Goal: Information Seeking & Learning: Learn about a topic

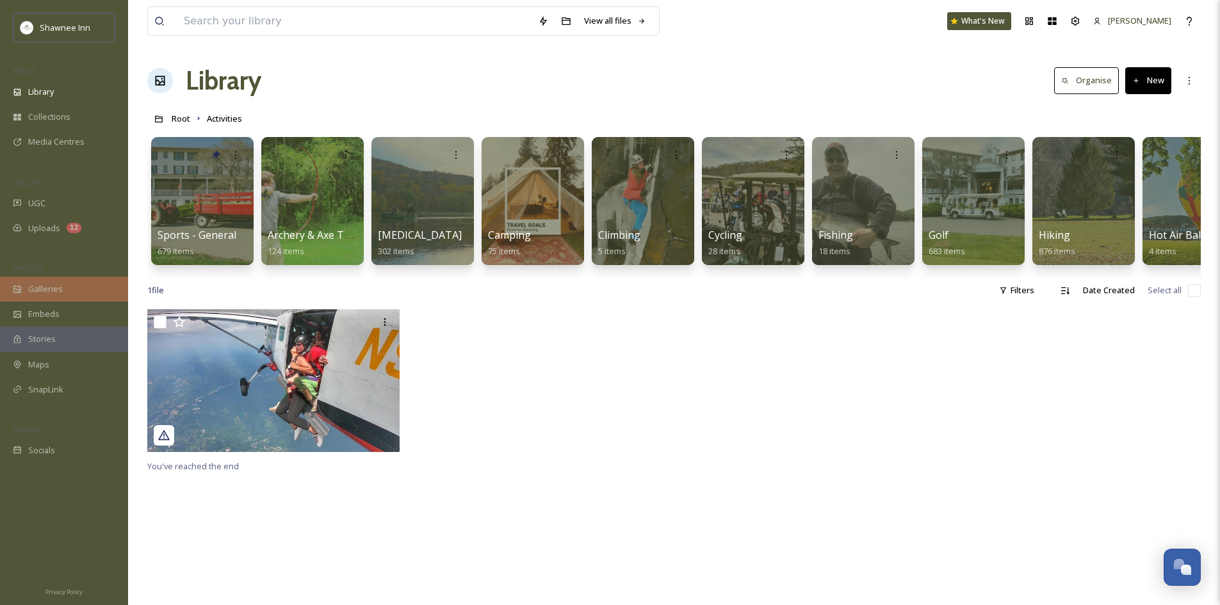
click at [71, 299] on div "Galleries" at bounding box center [64, 289] width 128 height 25
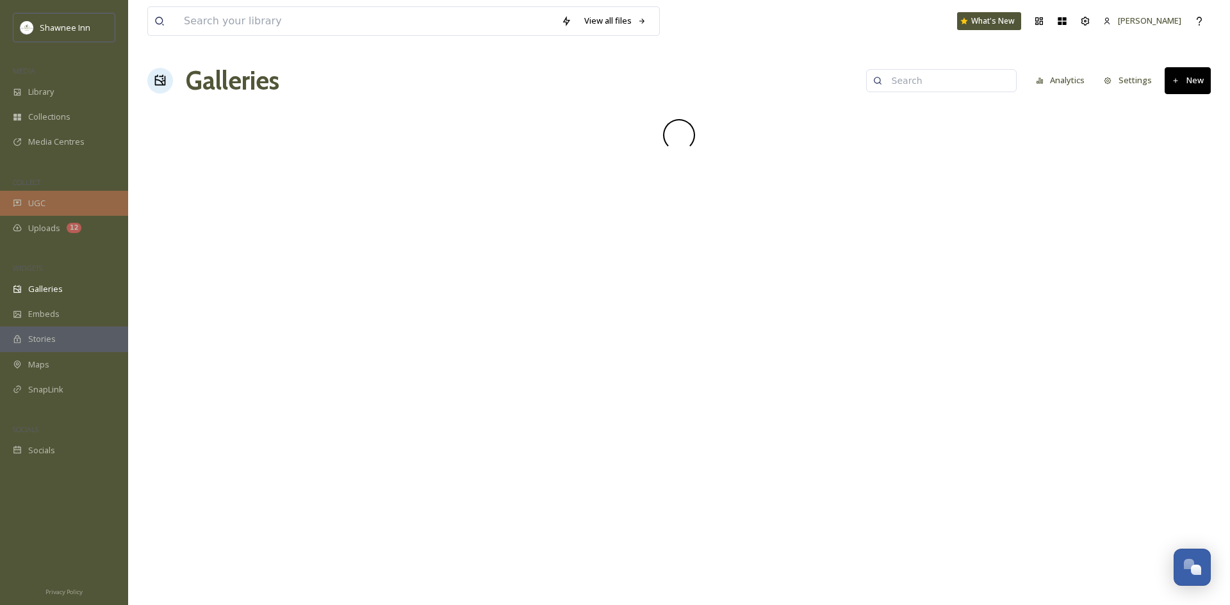
click at [55, 204] on div "UGC" at bounding box center [64, 203] width 128 height 25
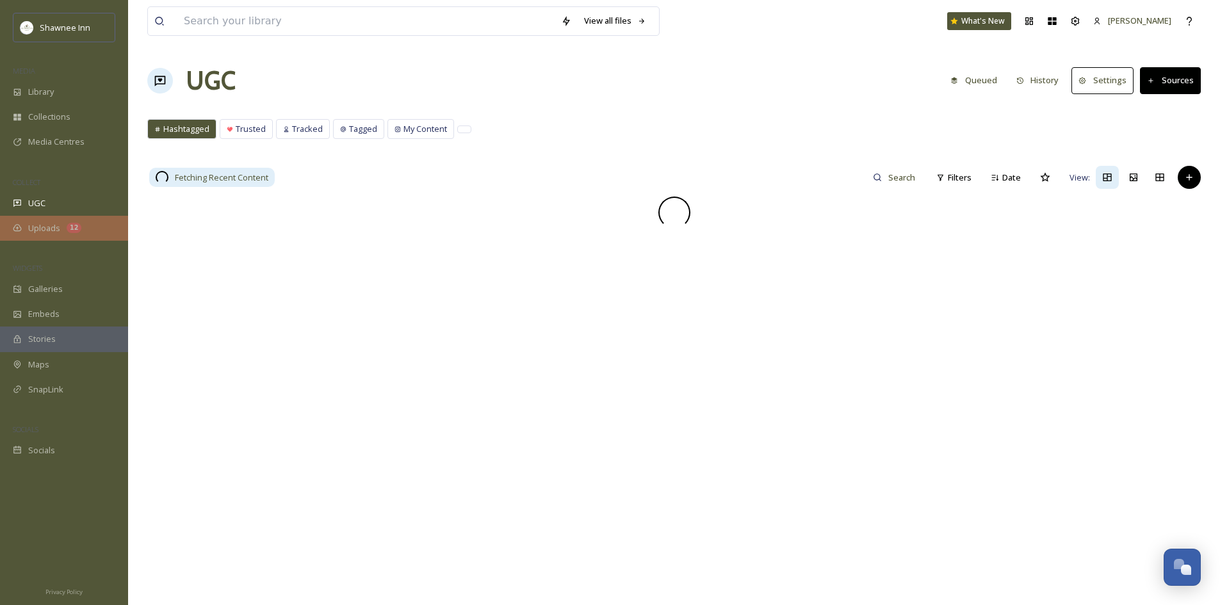
click at [61, 230] on div "Uploads 12" at bounding box center [64, 228] width 128 height 25
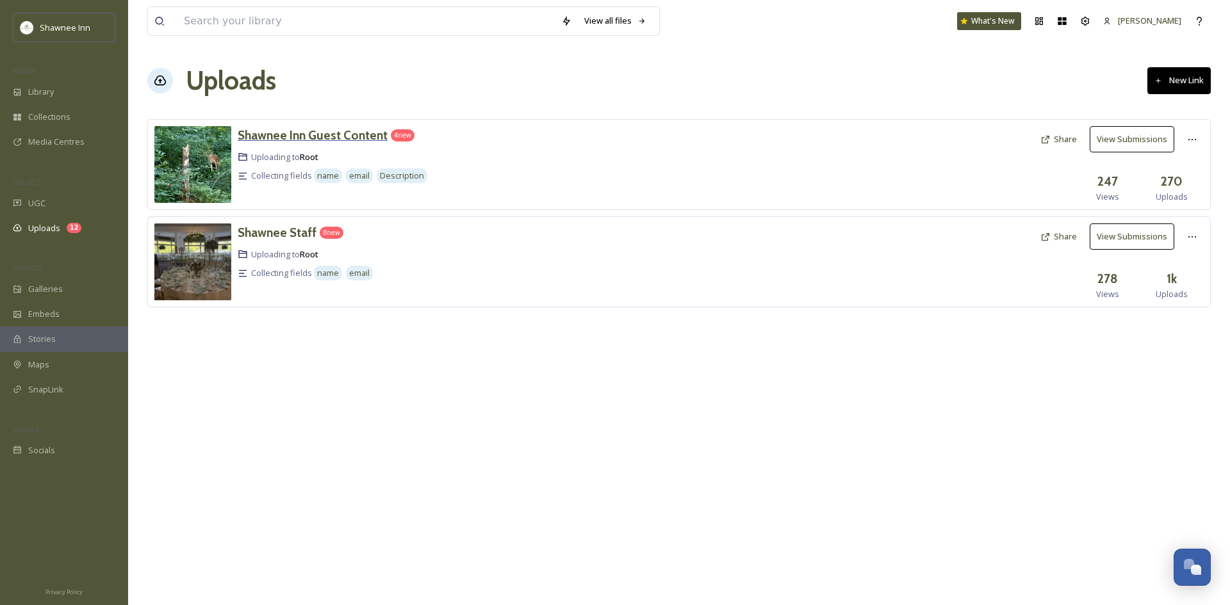
click at [365, 143] on div "Shawnee Inn Guest Content" at bounding box center [313, 135] width 150 height 19
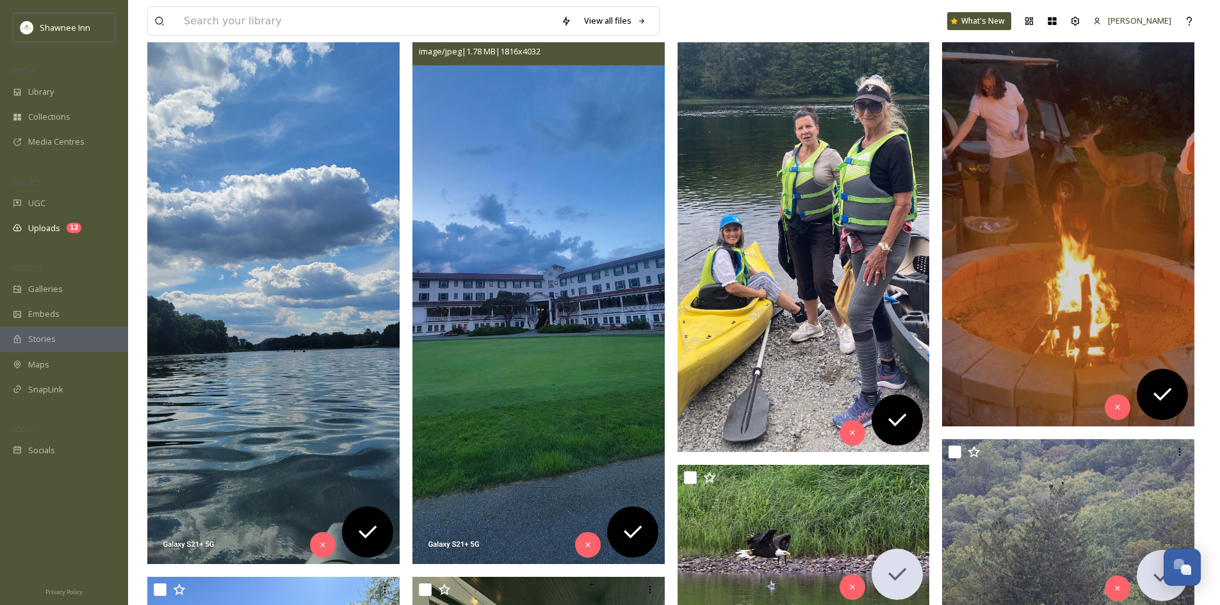
scroll to position [256, 0]
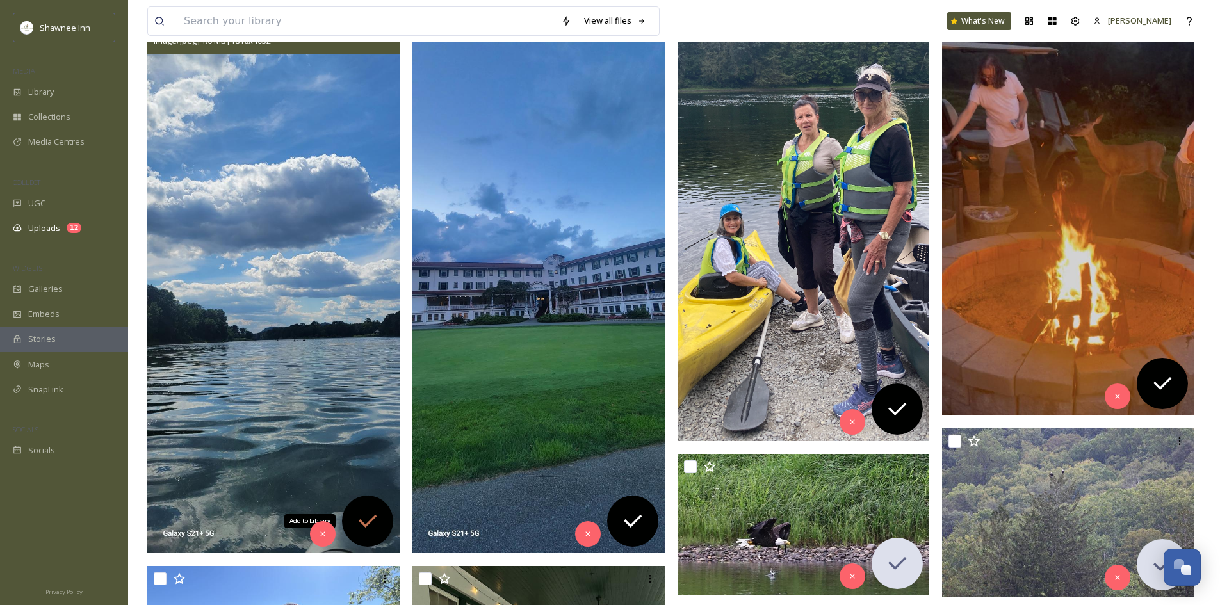
click at [370, 505] on div "Add to Library" at bounding box center [367, 521] width 51 height 51
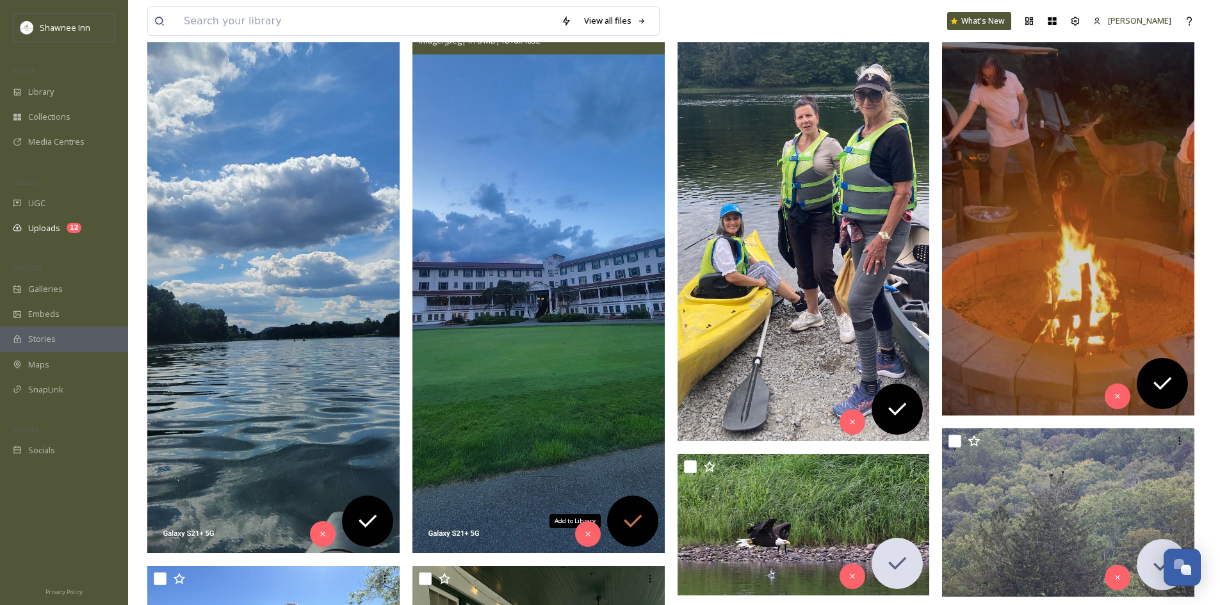
click at [631, 521] on icon at bounding box center [633, 521] width 26 height 26
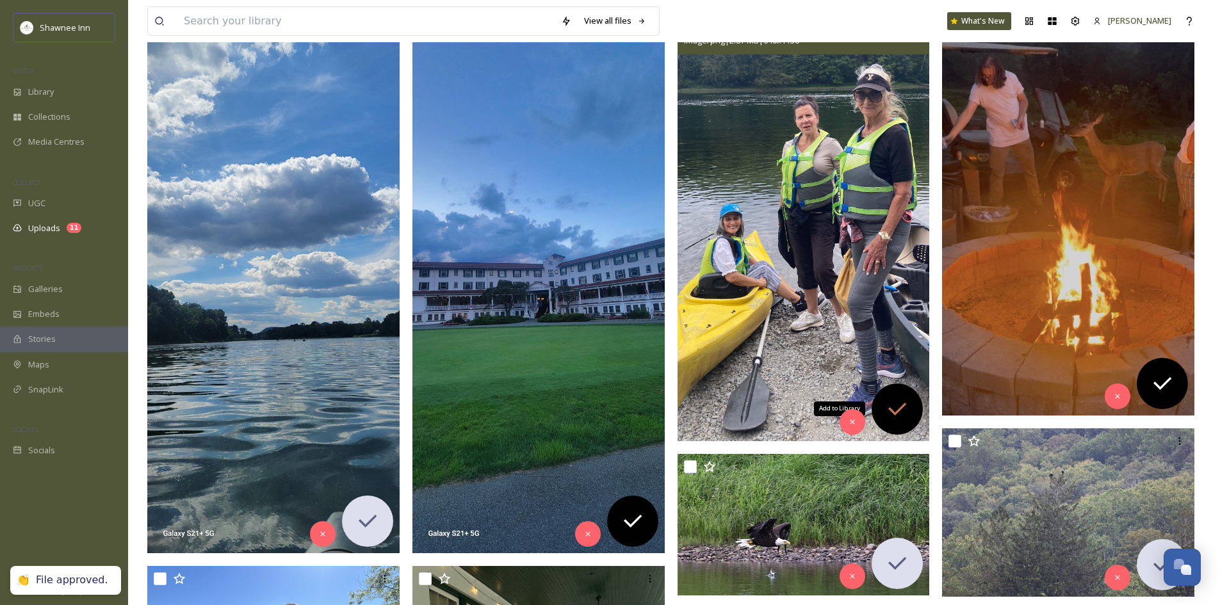
click at [889, 411] on icon at bounding box center [897, 409] width 26 height 26
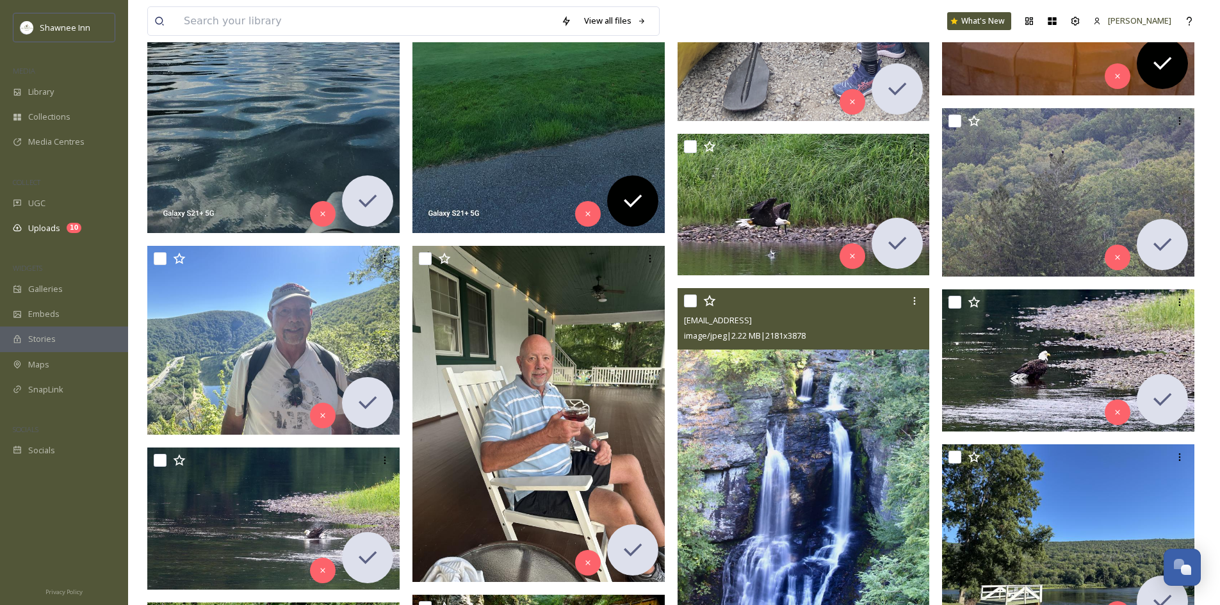
scroll to position [320, 0]
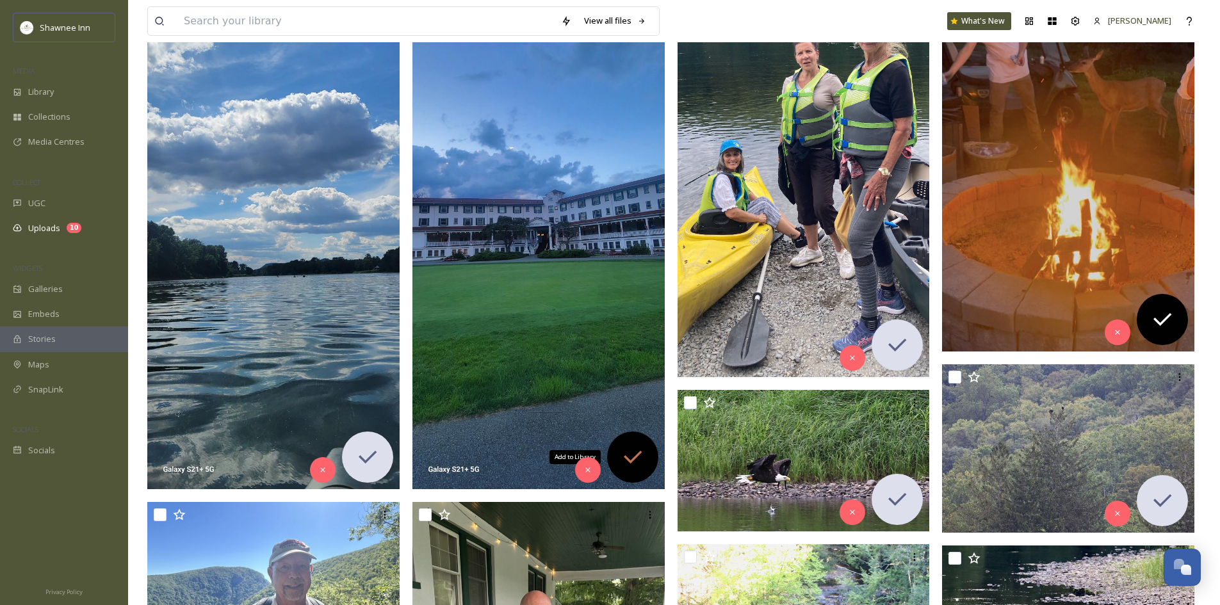
click at [631, 474] on div "Add to Library" at bounding box center [632, 457] width 51 height 51
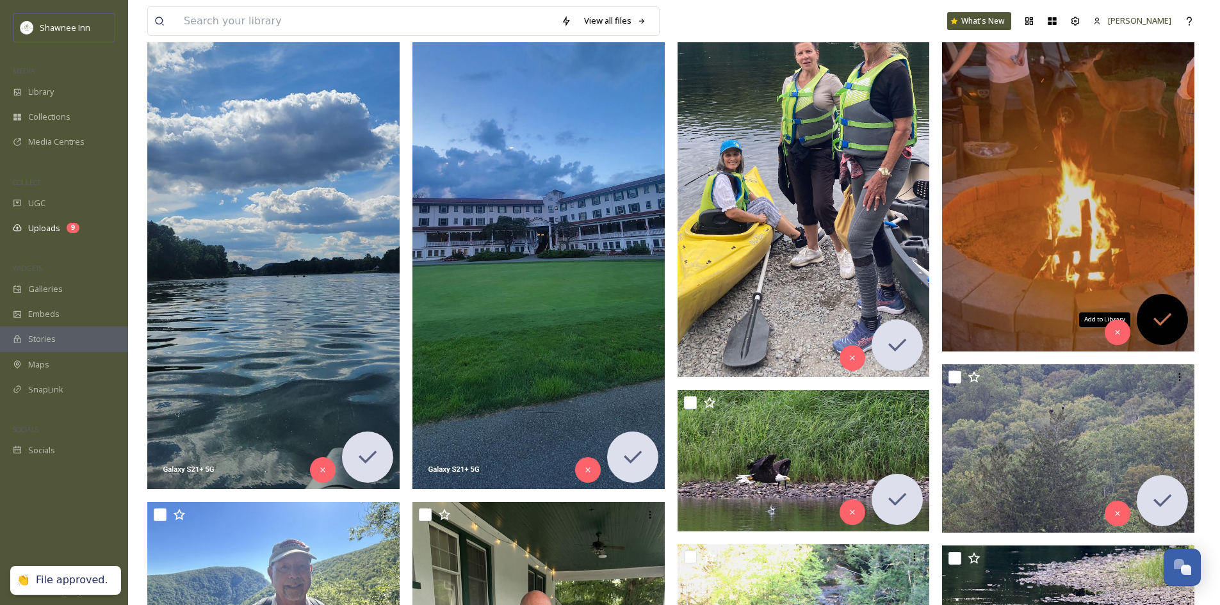
click at [1180, 318] on div "Add to Library" at bounding box center [1162, 319] width 51 height 51
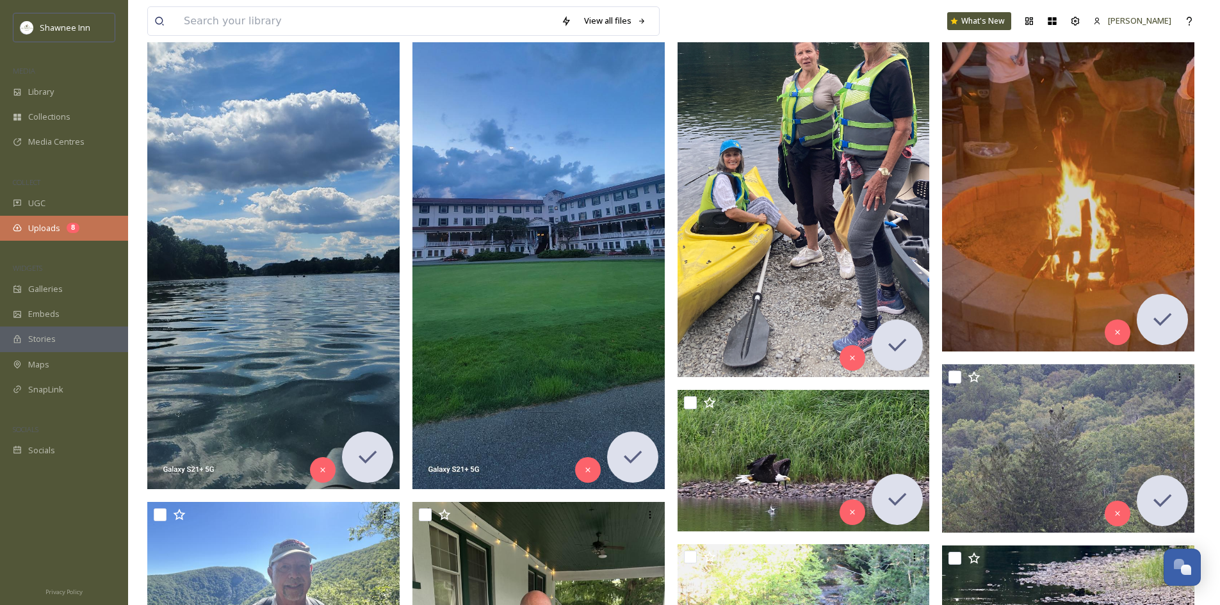
click at [67, 221] on div "Uploads 8" at bounding box center [64, 228] width 128 height 25
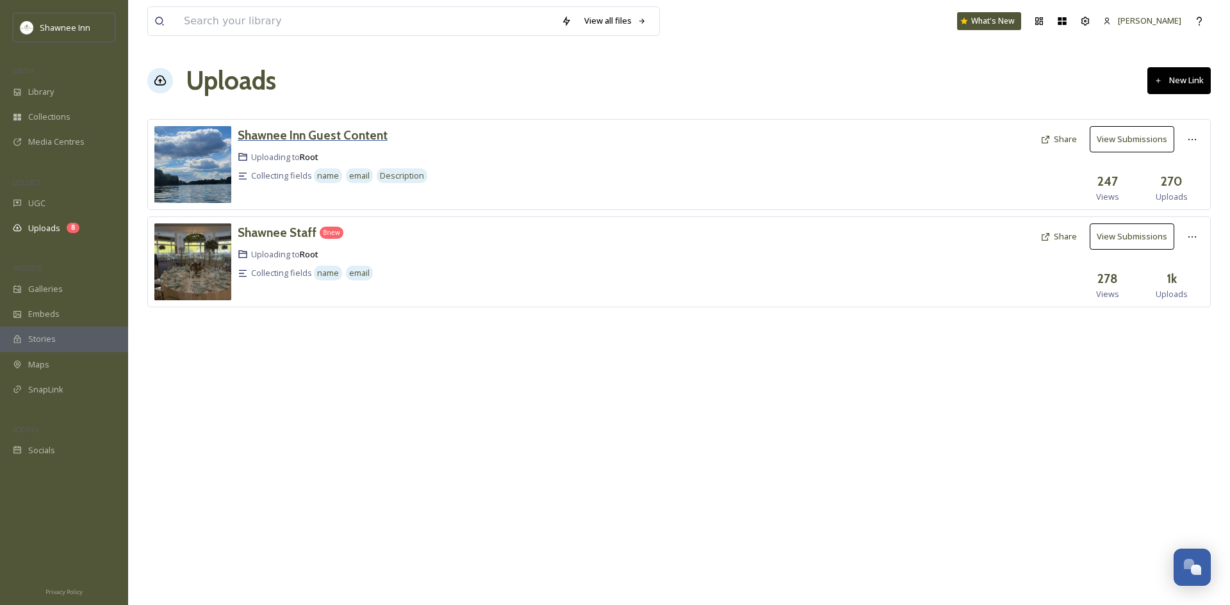
click at [301, 134] on h3 "Shawnee Inn Guest Content" at bounding box center [313, 134] width 150 height 15
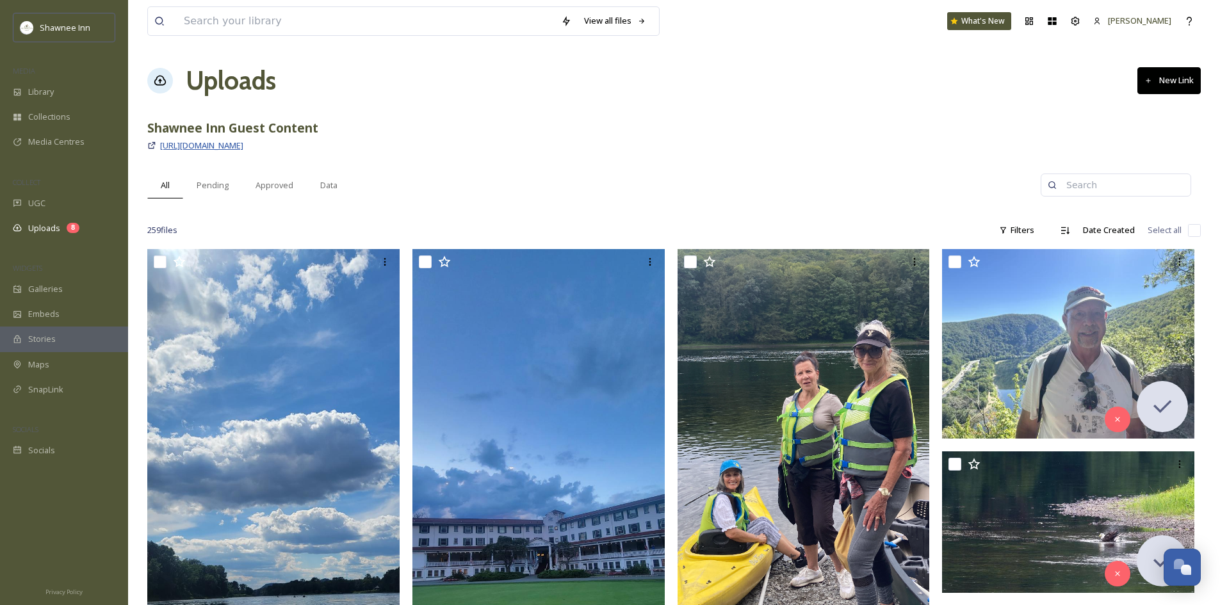
click at [243, 147] on span "[URL][DOMAIN_NAME]" at bounding box center [201, 146] width 83 height 12
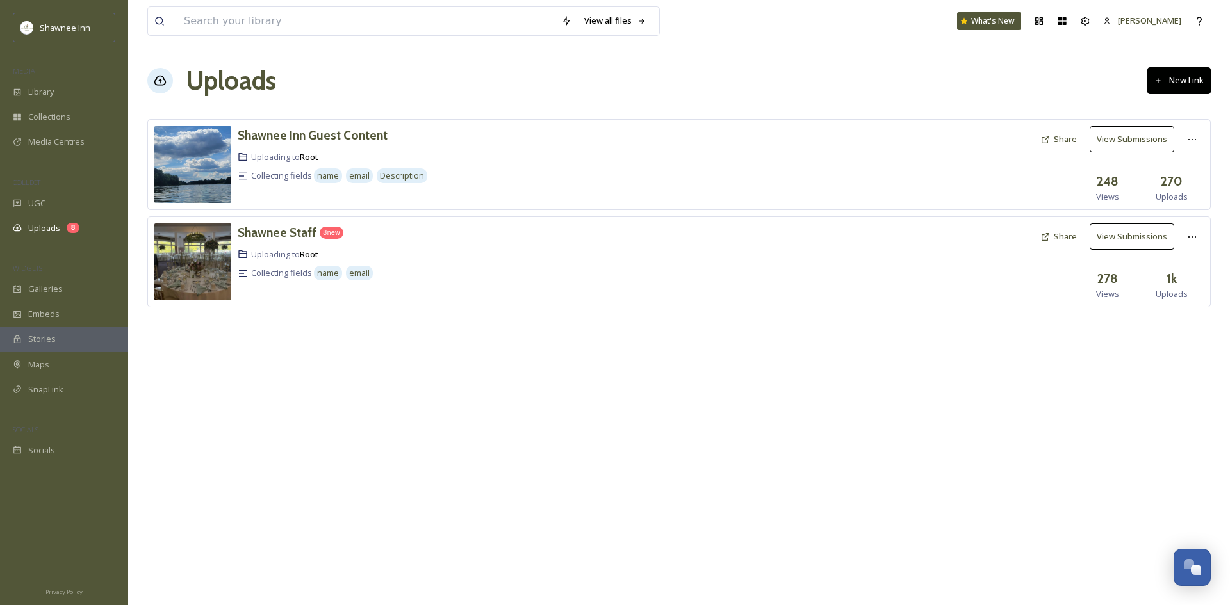
click at [1061, 143] on button "Share" at bounding box center [1058, 139] width 49 height 25
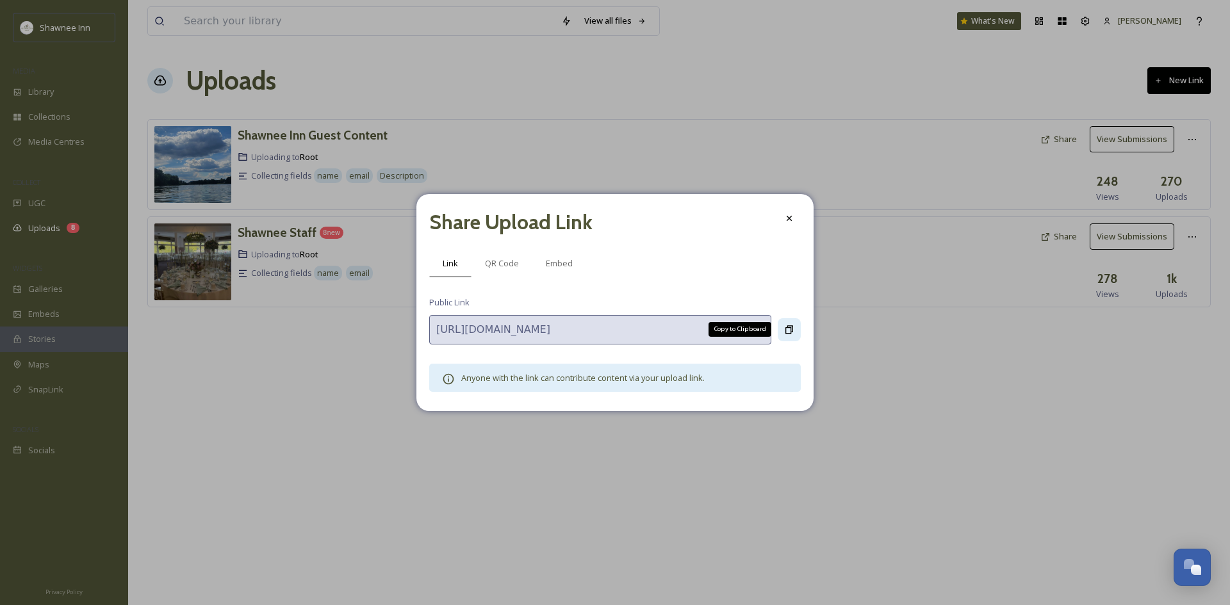
click at [793, 327] on icon at bounding box center [789, 330] width 10 height 10
click at [786, 328] on icon at bounding box center [789, 330] width 10 height 10
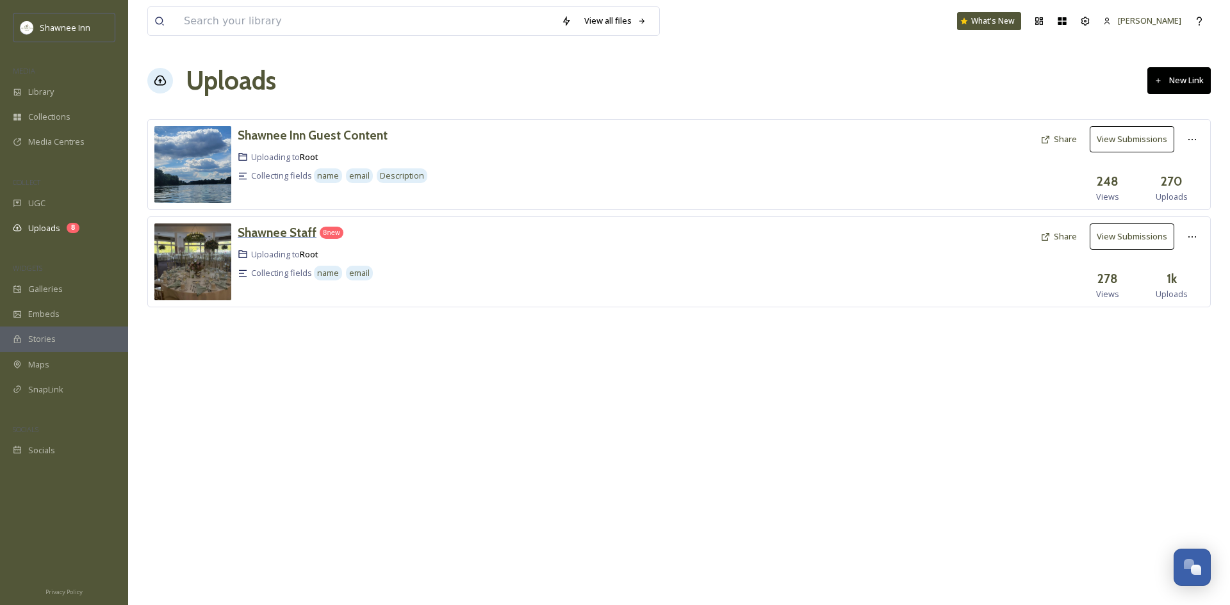
click at [283, 239] on h3 "Shawnee Staff" at bounding box center [277, 232] width 79 height 15
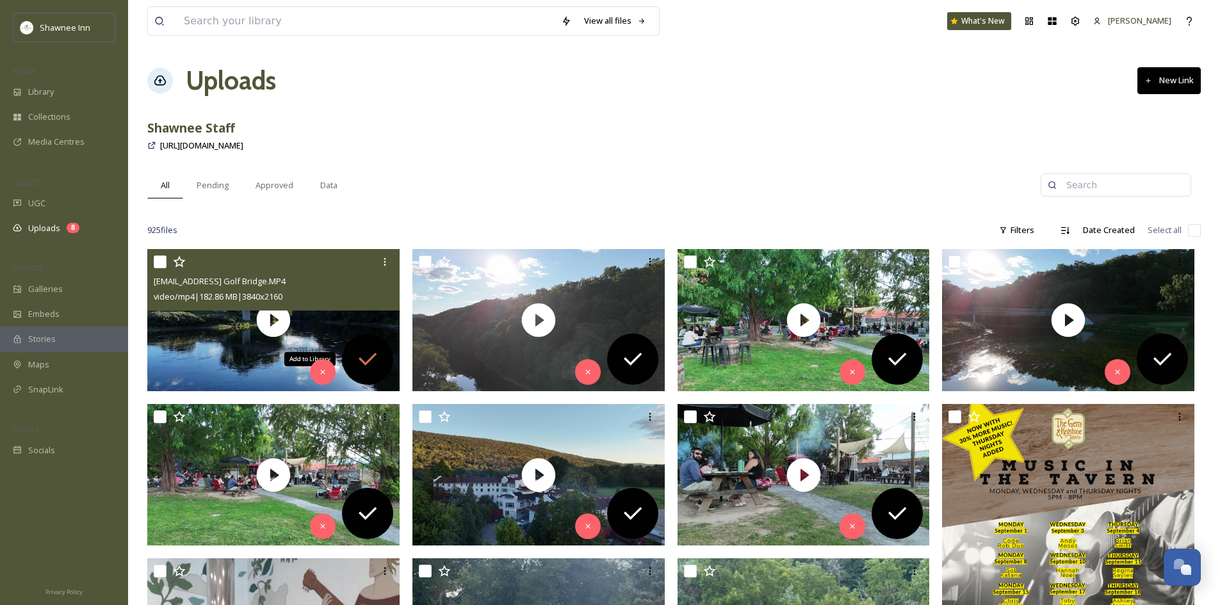
click at [373, 358] on icon at bounding box center [368, 359] width 26 height 26
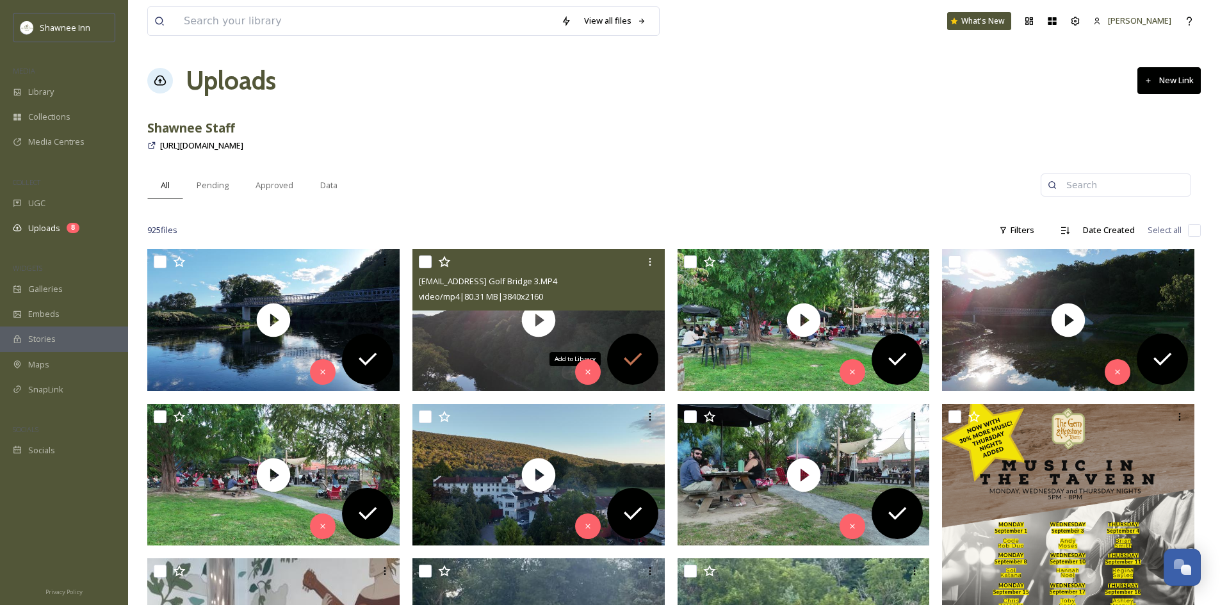
click at [624, 359] on icon at bounding box center [633, 359] width 18 height 13
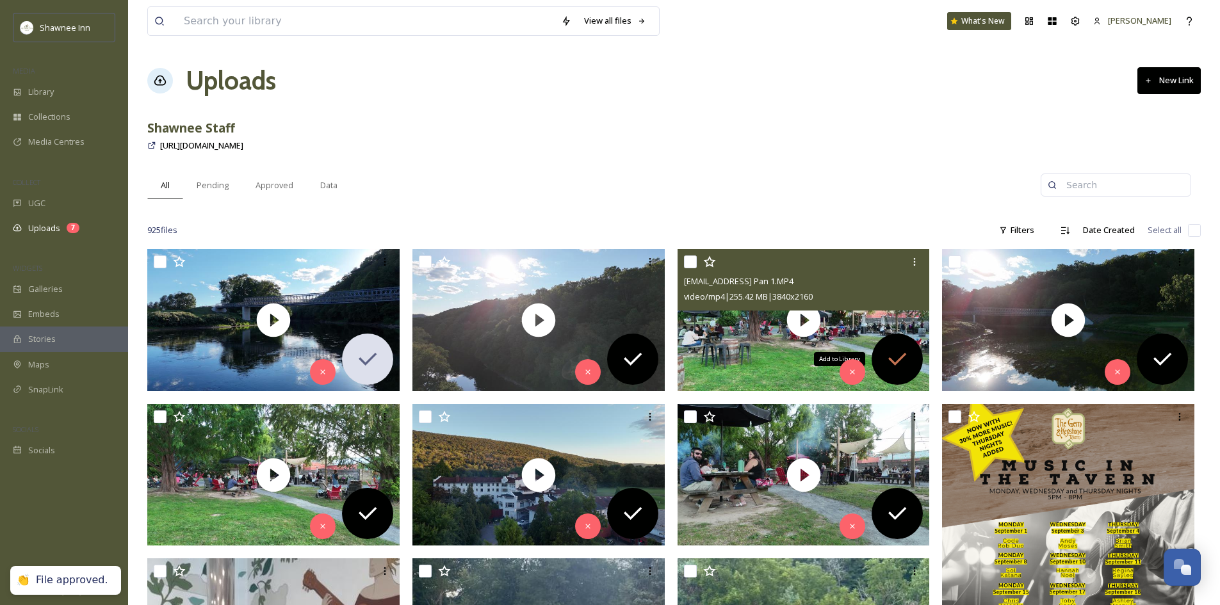
click at [907, 362] on icon at bounding box center [897, 359] width 26 height 26
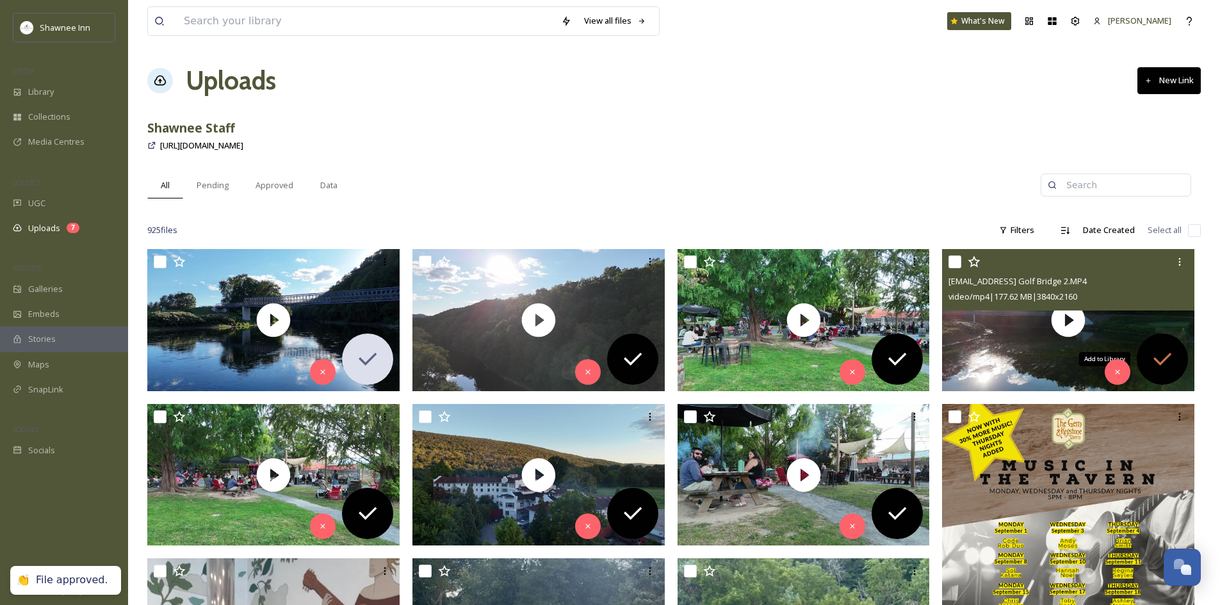
click at [1159, 365] on icon at bounding box center [1163, 359] width 26 height 26
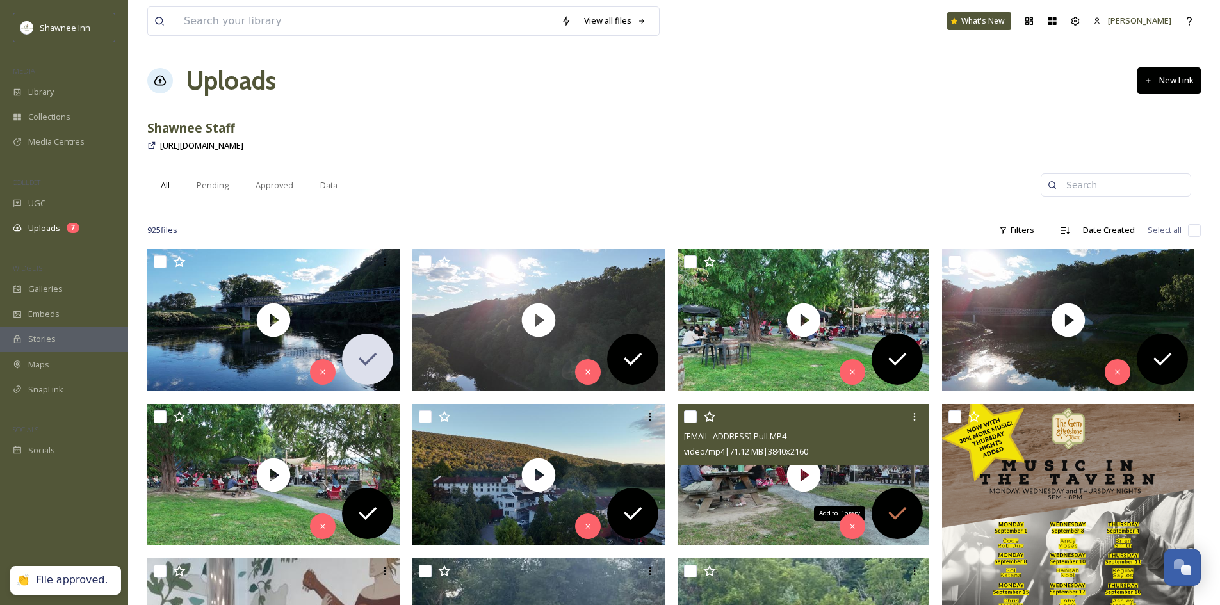
click at [897, 516] on icon at bounding box center [897, 514] width 26 height 26
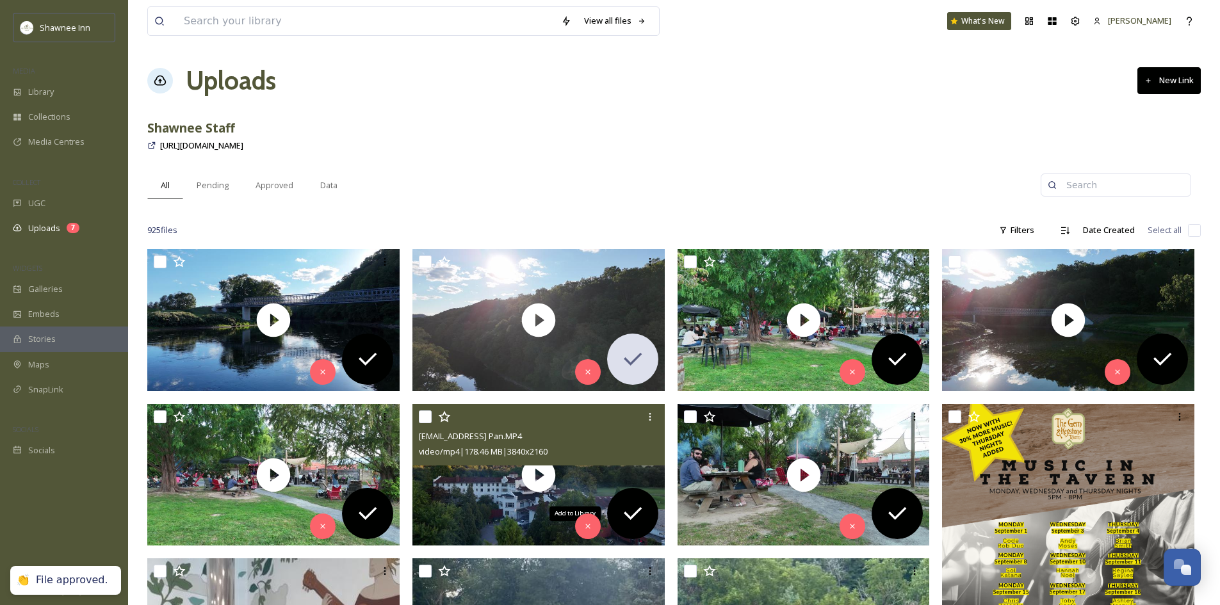
drag, startPoint x: 644, startPoint y: 511, endPoint x: 606, endPoint y: 511, distance: 37.1
click at [643, 511] on icon at bounding box center [633, 514] width 26 height 26
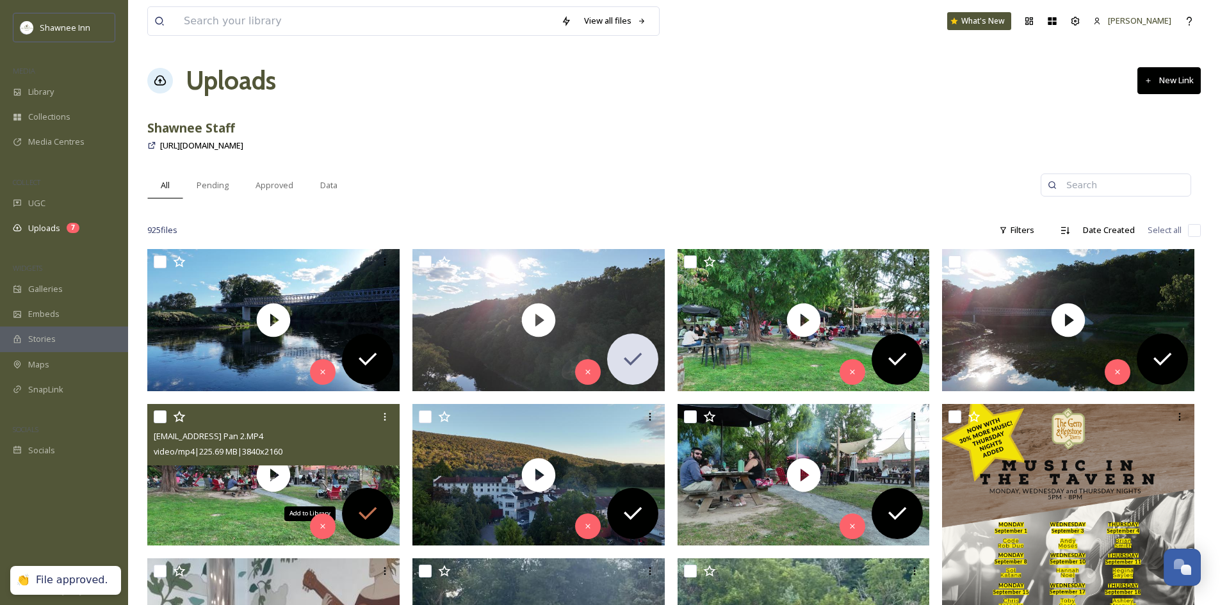
click at [371, 512] on icon at bounding box center [368, 514] width 26 height 26
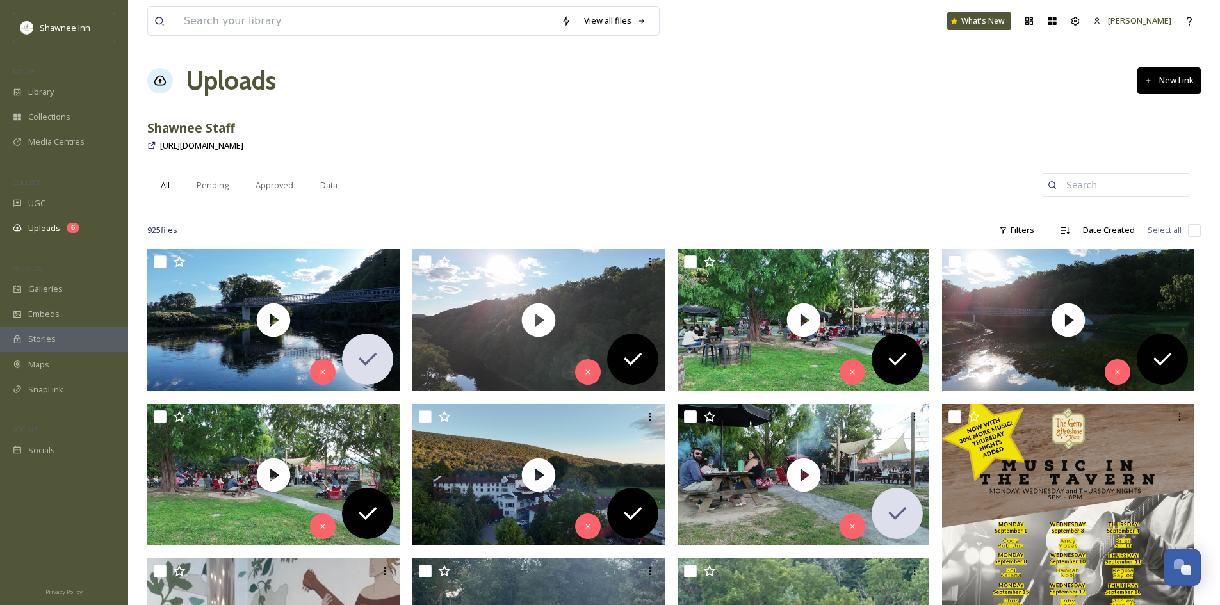
click at [579, 190] on div "All Pending Approved Data" at bounding box center [593, 185] width 893 height 26
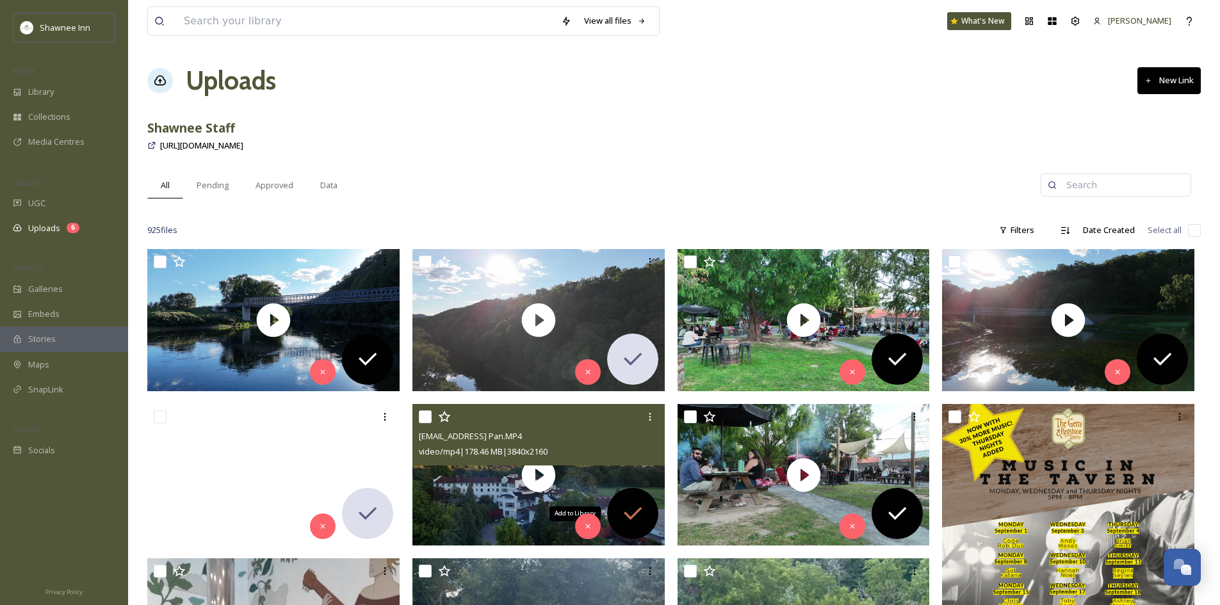
click at [626, 520] on icon at bounding box center [633, 514] width 26 height 26
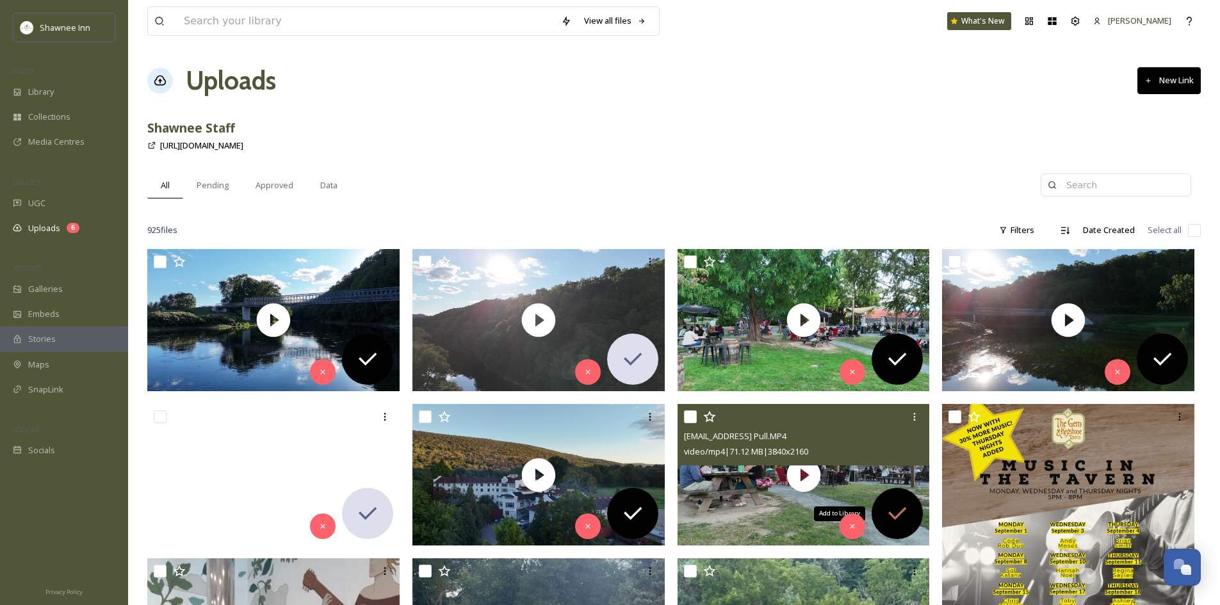
click at [884, 528] on div "Add to Library" at bounding box center [897, 513] width 51 height 51
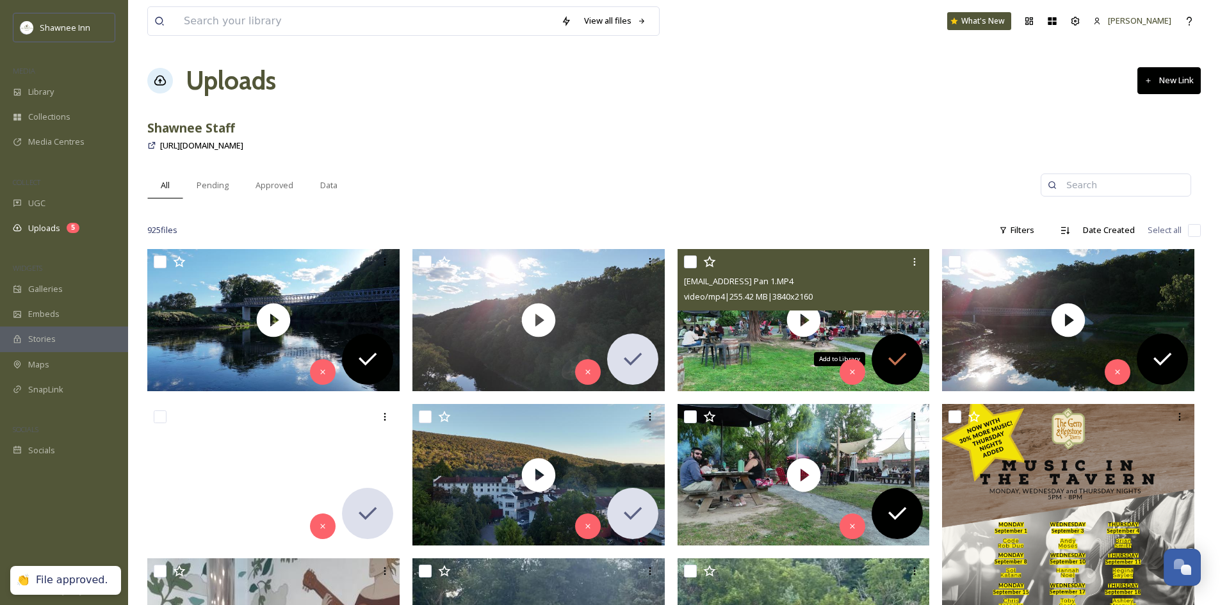
click at [899, 371] on icon at bounding box center [897, 359] width 26 height 26
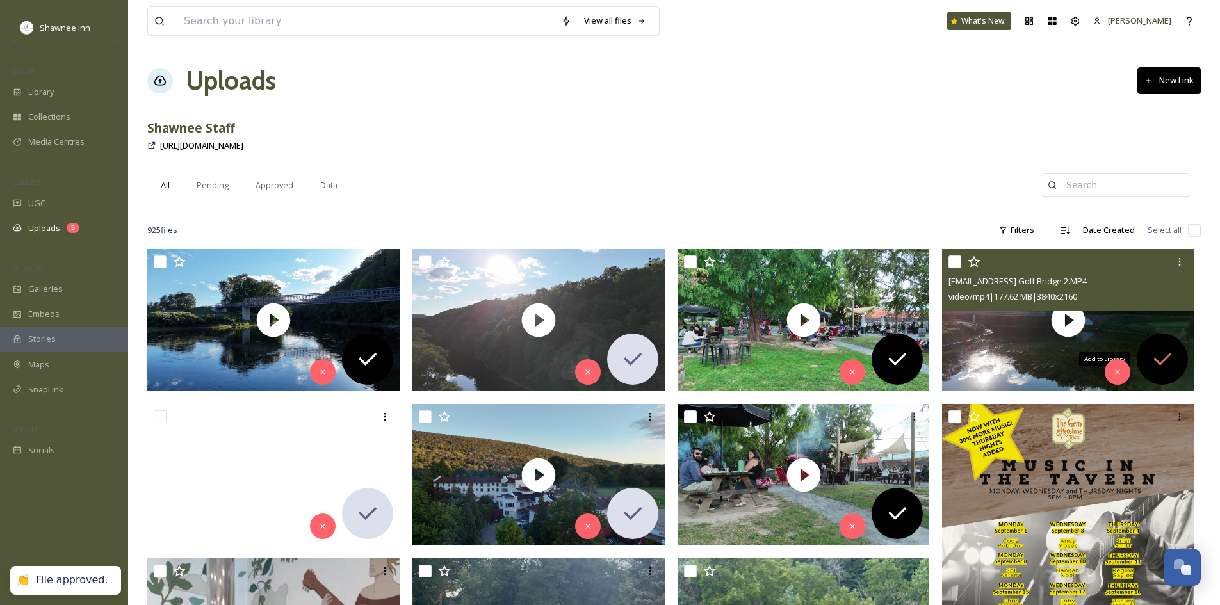
click at [1177, 366] on div "Add to Library" at bounding box center [1162, 359] width 51 height 51
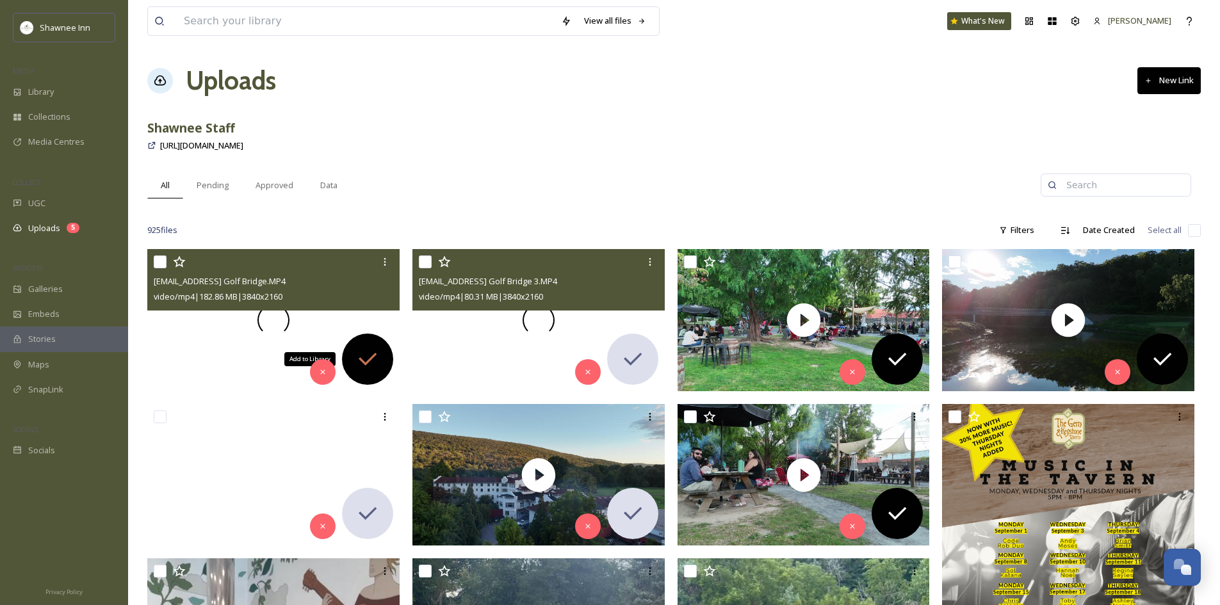
click at [373, 352] on icon at bounding box center [368, 359] width 26 height 26
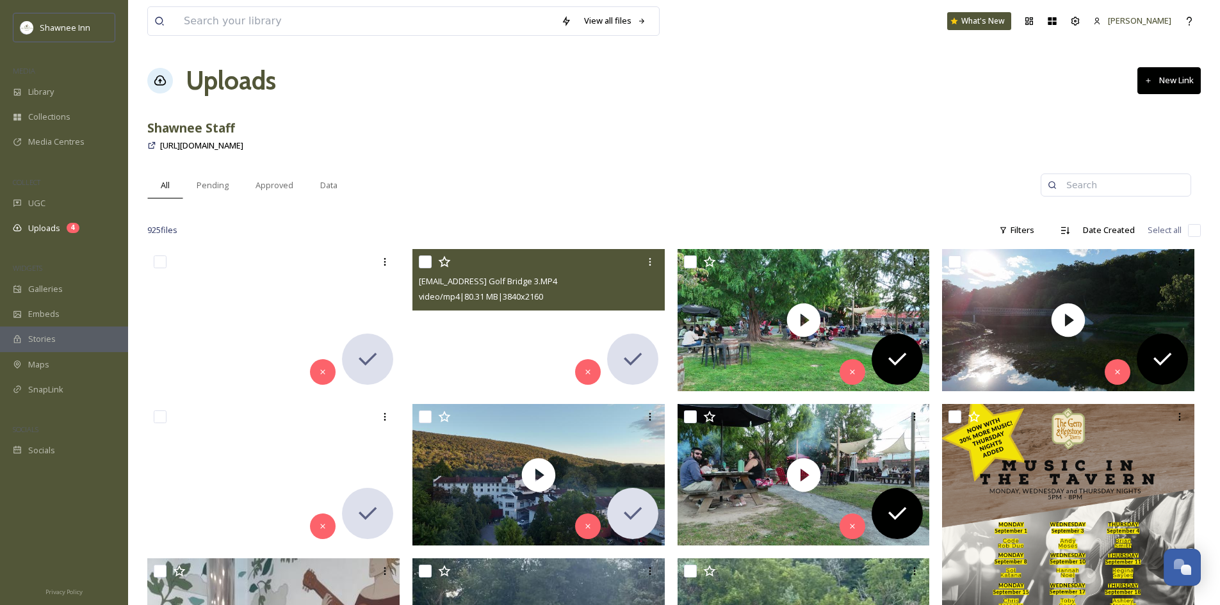
click at [522, 322] on video "ext_1756599677.547689_archibaldmackenzie16@gmail.com-Sunlit Golf Bridge 3.MP4" at bounding box center [538, 320] width 252 height 142
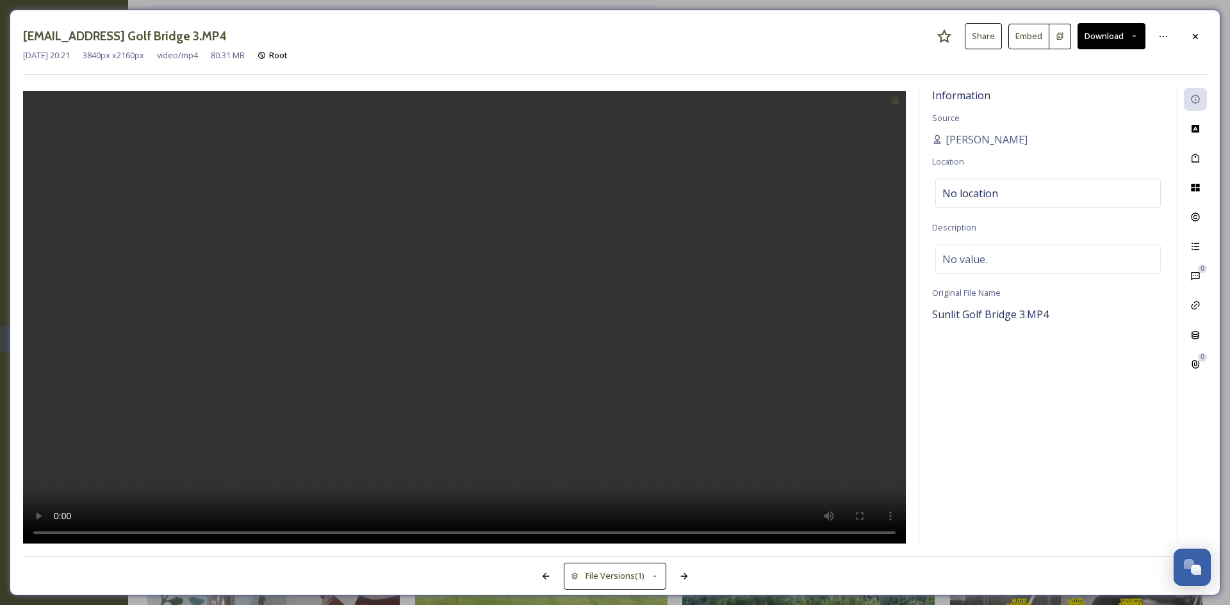
click at [529, 324] on video at bounding box center [464, 319] width 882 height 456
click at [1201, 37] on div at bounding box center [1194, 36] width 23 height 23
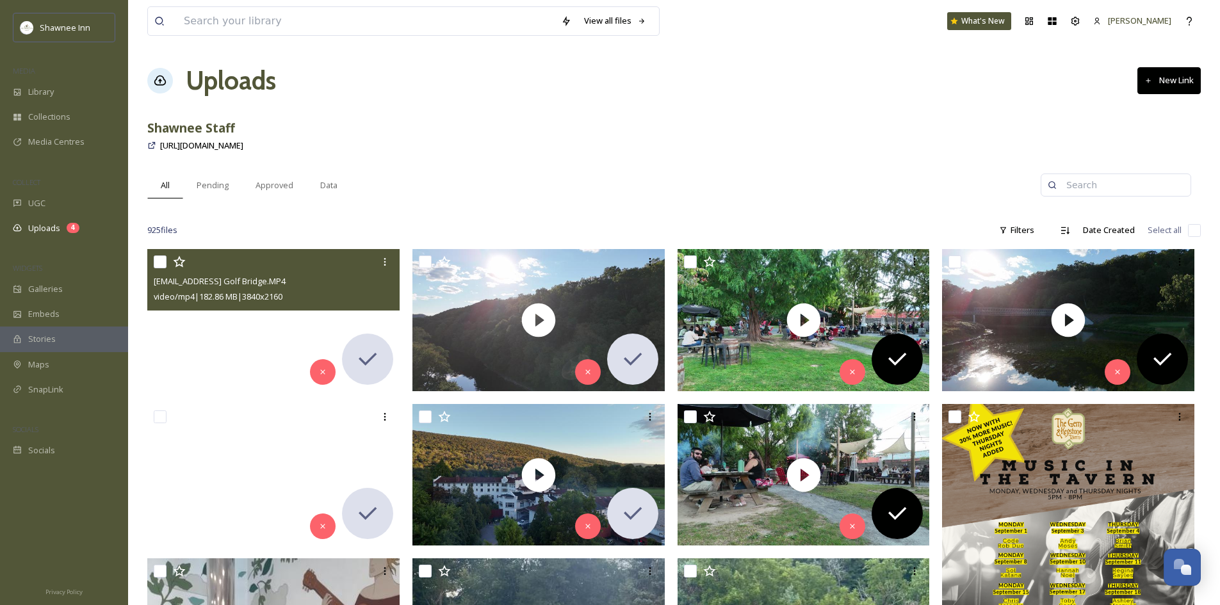
click at [270, 332] on video "ext_1756599689.67327_archibaldmackenzie16@gmail.com-Sunlit Golf Bridge.MP4" at bounding box center [273, 320] width 252 height 142
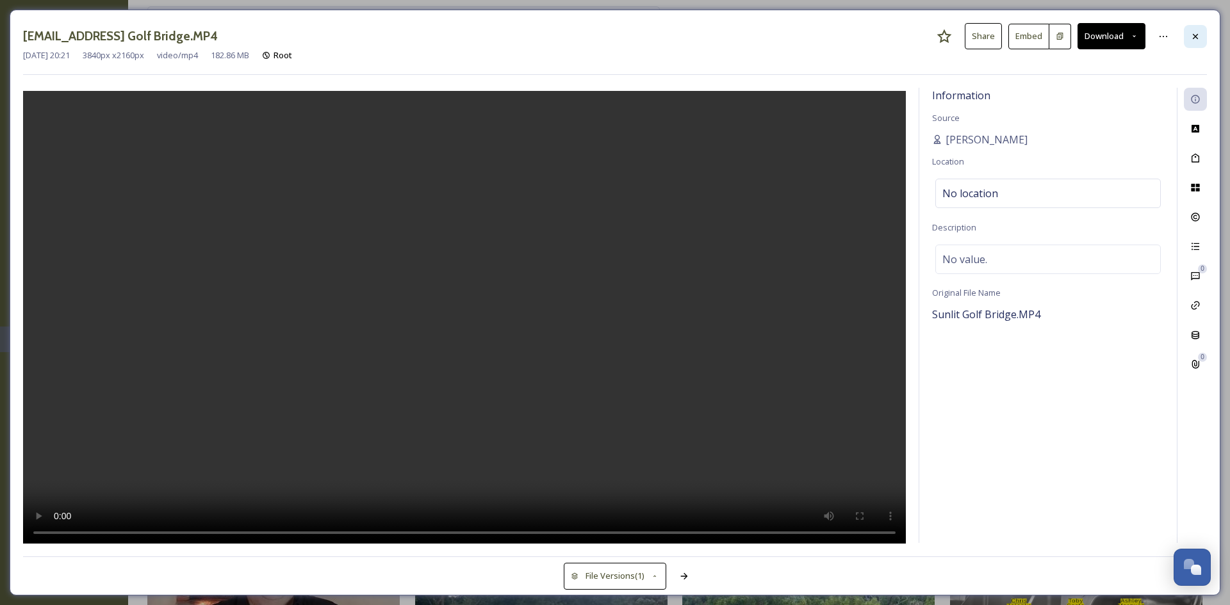
click at [1199, 45] on div at bounding box center [1194, 36] width 23 height 23
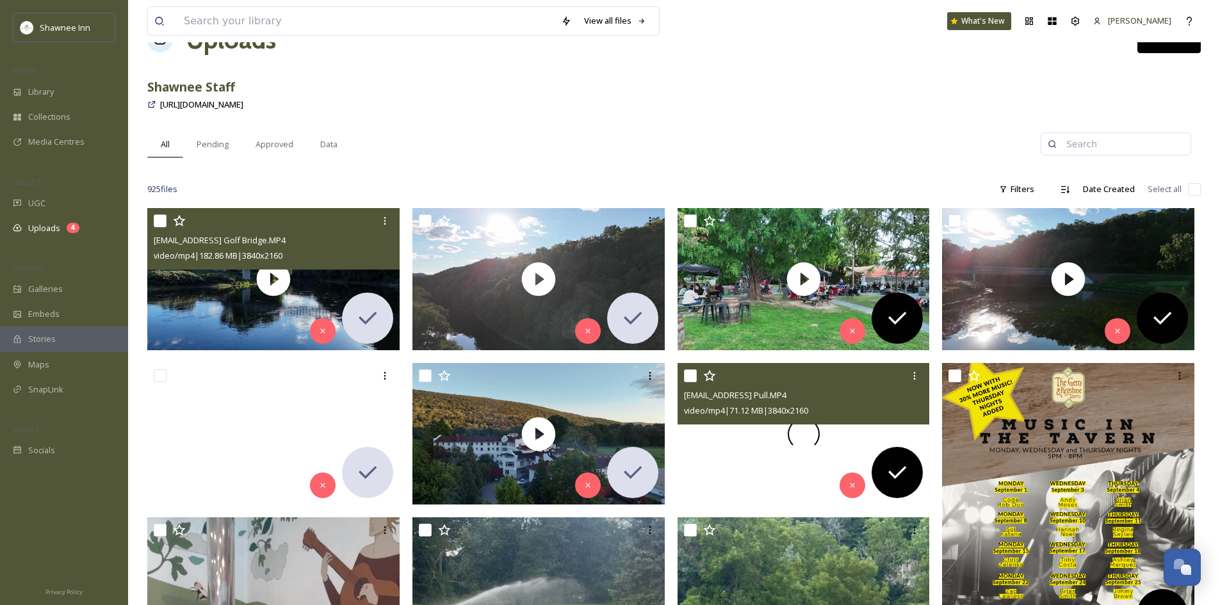
scroll to position [64, 0]
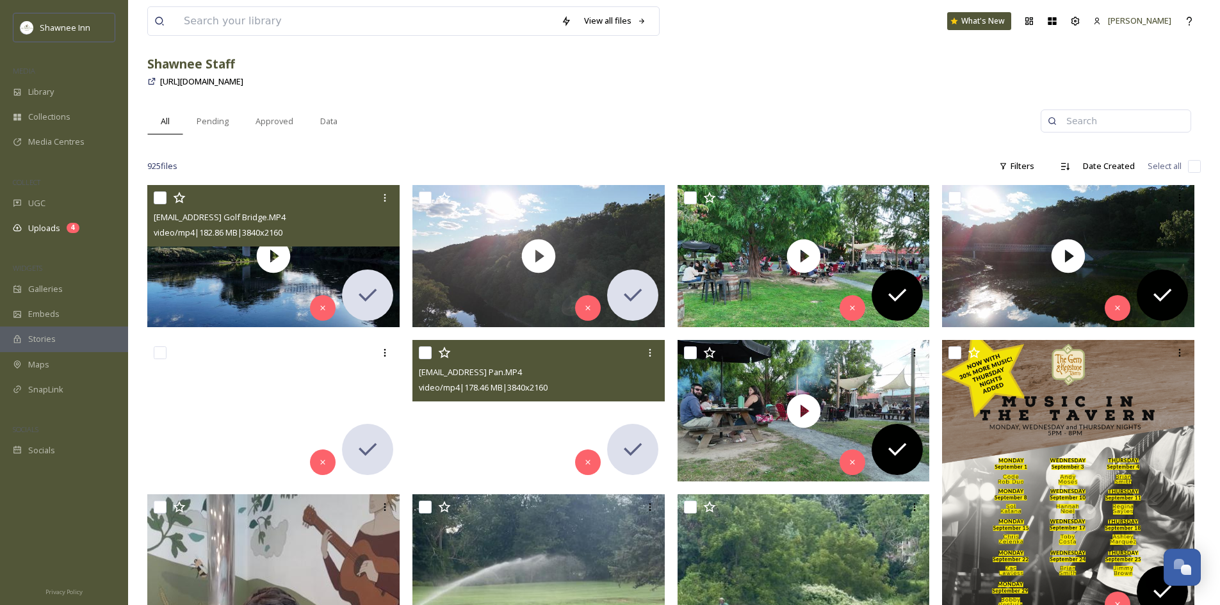
click at [531, 420] on video "ext_1756599667.81476_archibaldmackenzie16@gmail.com-Down Pan.MP4" at bounding box center [538, 411] width 252 height 142
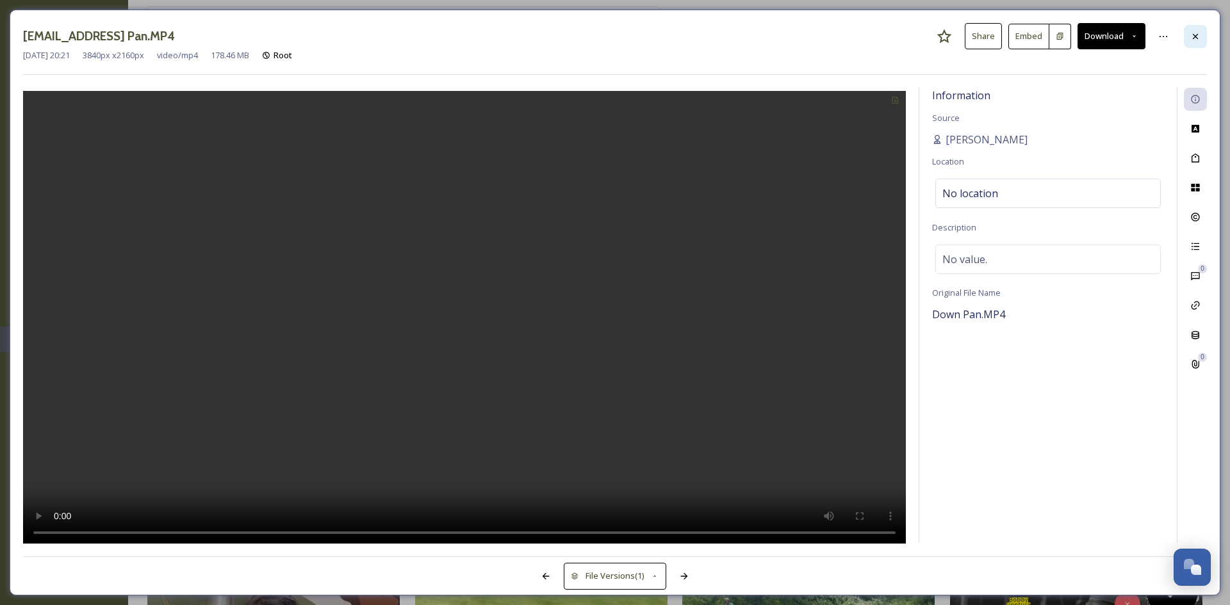
click at [1189, 37] on div at bounding box center [1194, 36] width 23 height 23
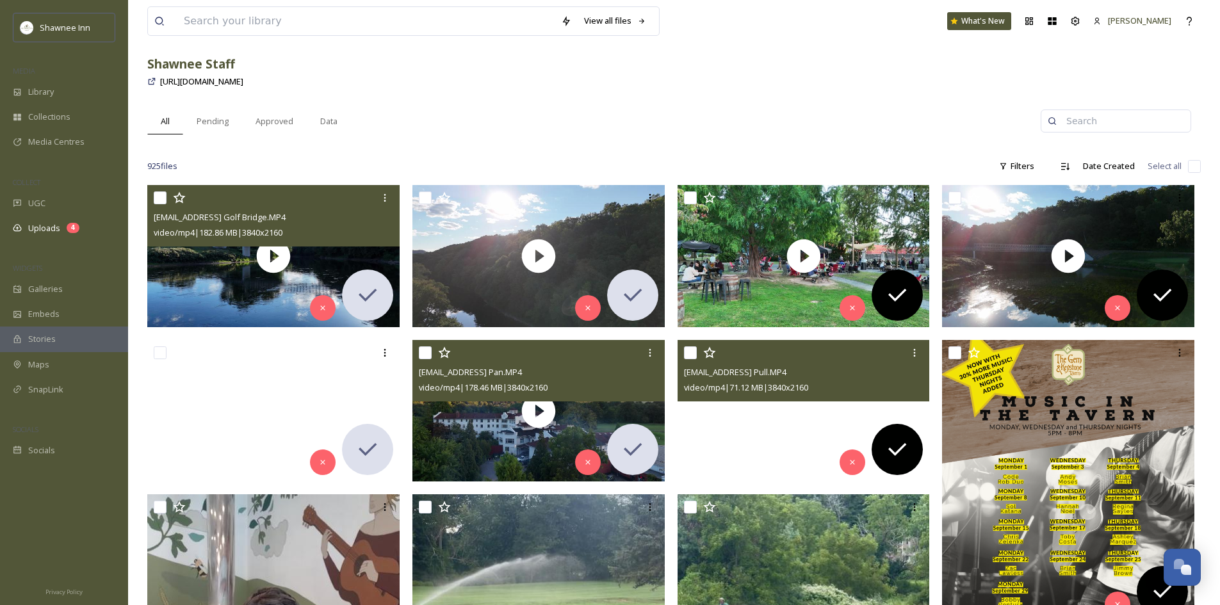
click at [792, 402] on video "ext_1756599647.394792_archibaldmackenzie16@gmail.com-Camera Pull.MP4" at bounding box center [804, 411] width 252 height 142
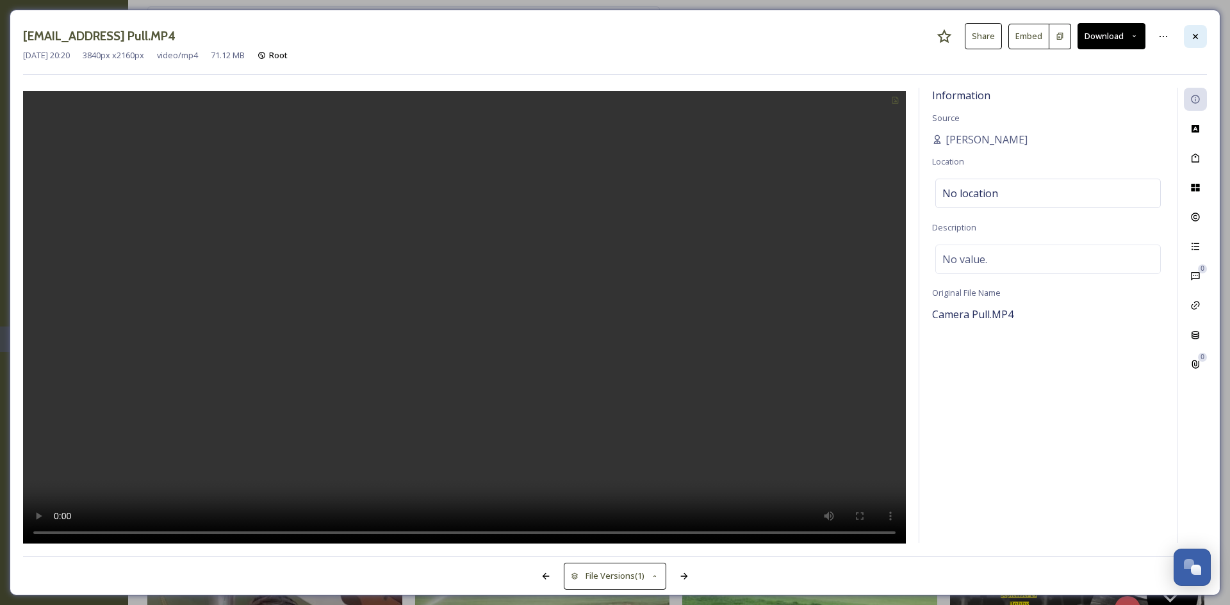
click at [1196, 34] on icon at bounding box center [1195, 36] width 10 height 10
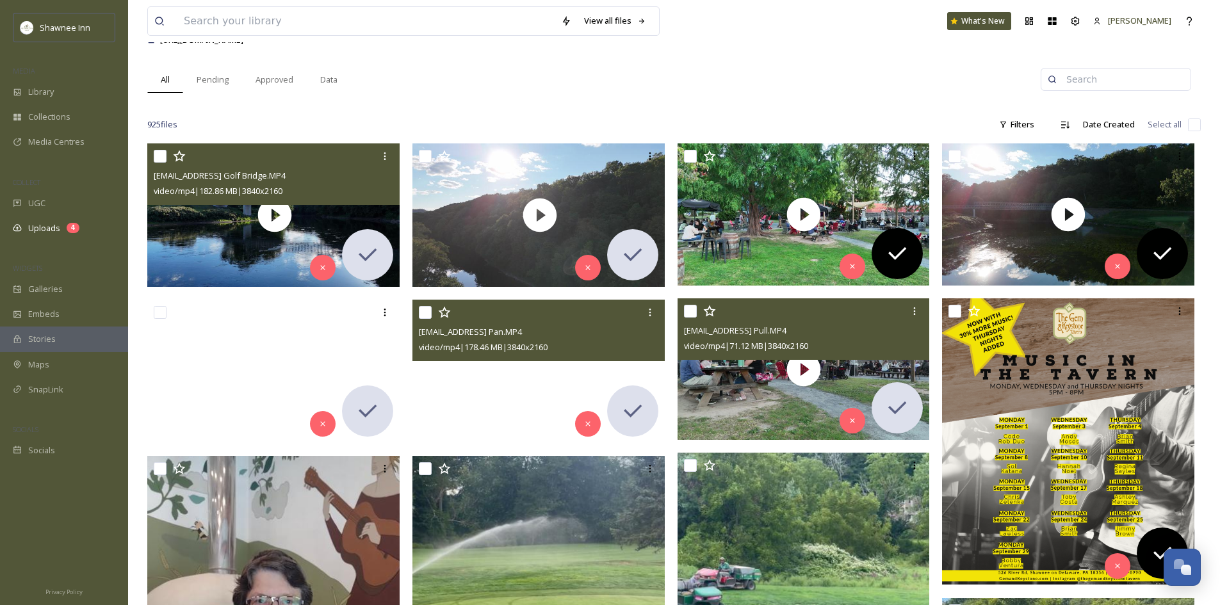
scroll to position [128, 0]
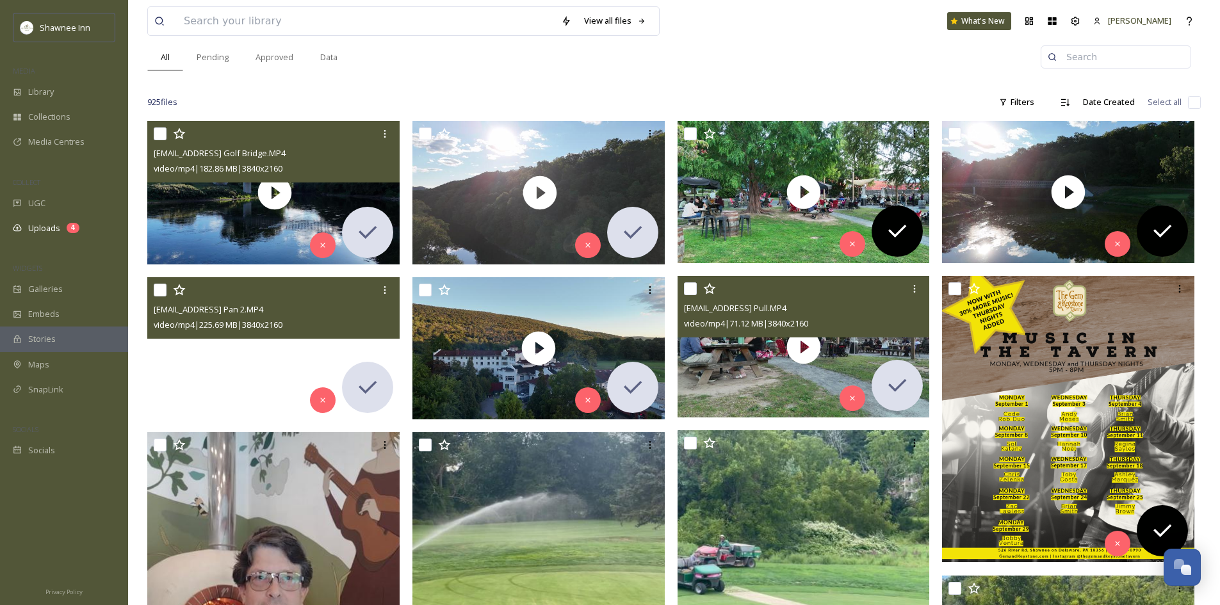
click at [288, 343] on video "ext_1756599667.861706_archibaldmackenzie16@gmail.com-Long Pan 2.MP4" at bounding box center [273, 348] width 252 height 142
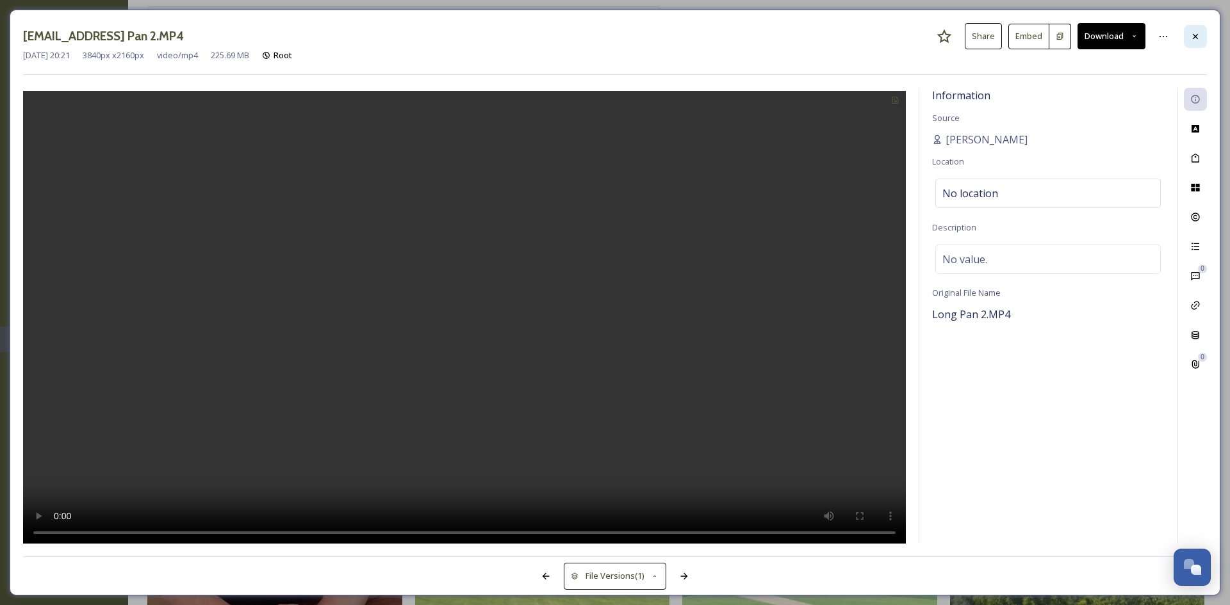
click at [1192, 31] on icon at bounding box center [1195, 36] width 10 height 10
